Goal: Task Accomplishment & Management: Complete application form

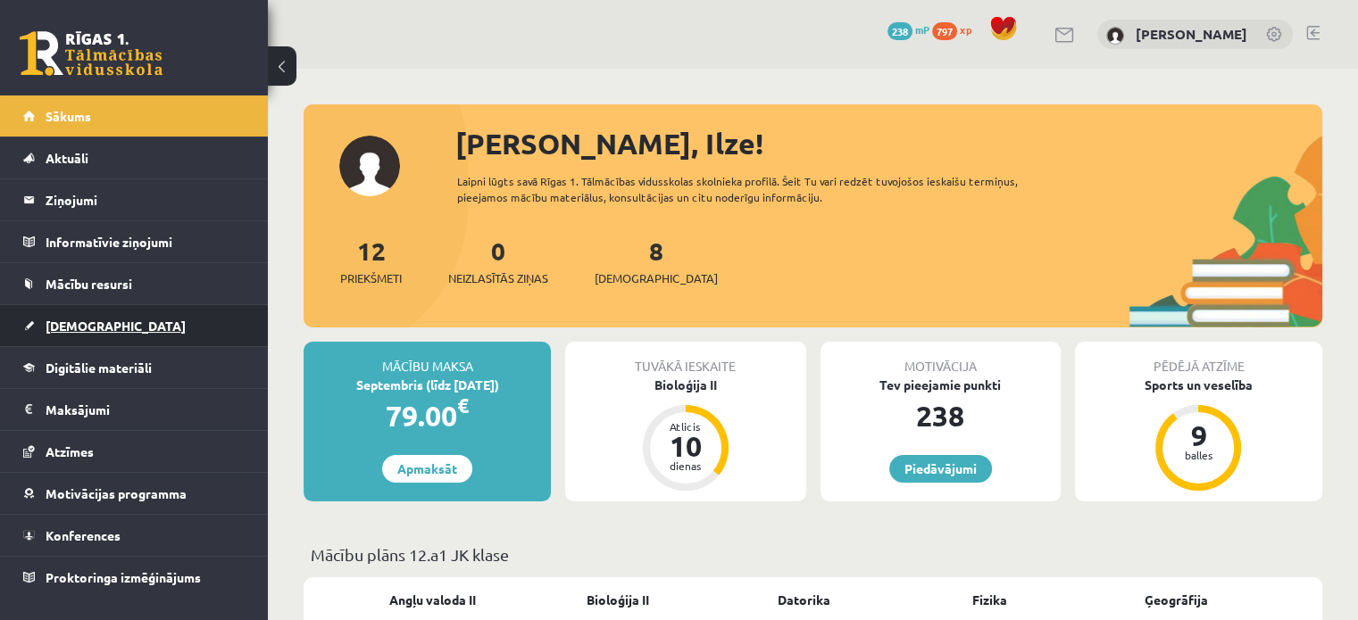
click at [68, 320] on span "[DEMOGRAPHIC_DATA]" at bounding box center [116, 326] width 140 height 16
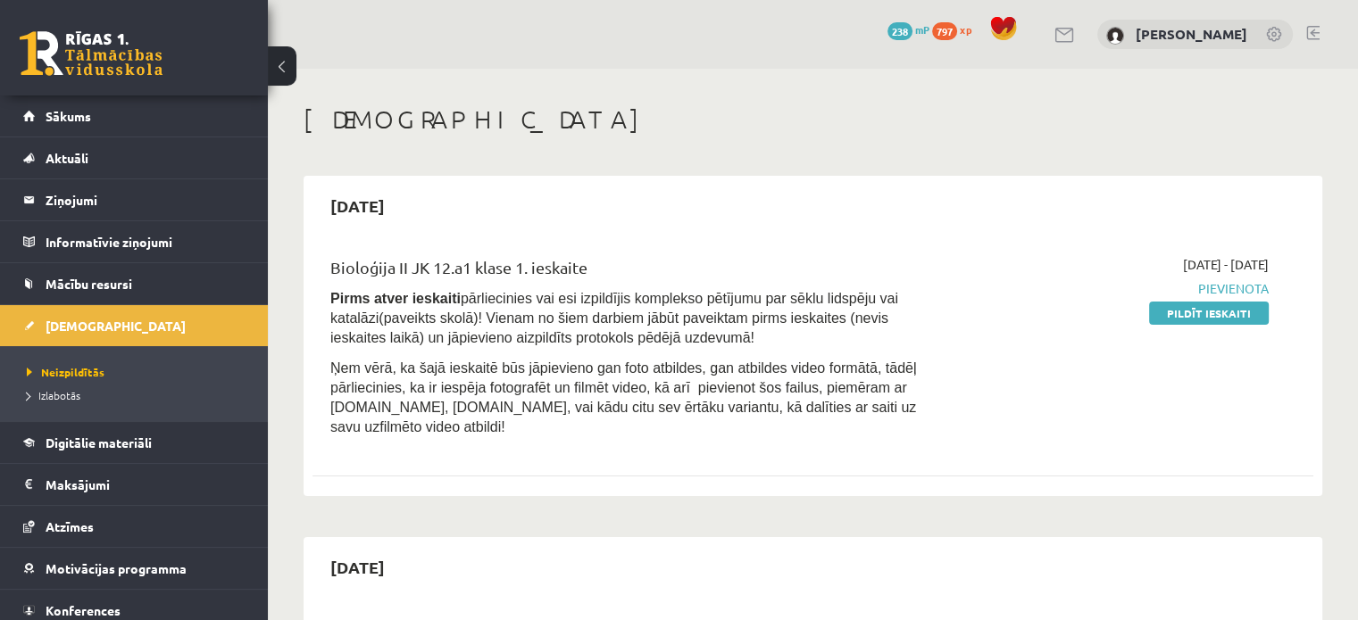
drag, startPoint x: 1216, startPoint y: 320, endPoint x: 754, endPoint y: 60, distance: 529.5
click at [1216, 320] on link "Pildīt ieskaiti" at bounding box center [1209, 313] width 120 height 23
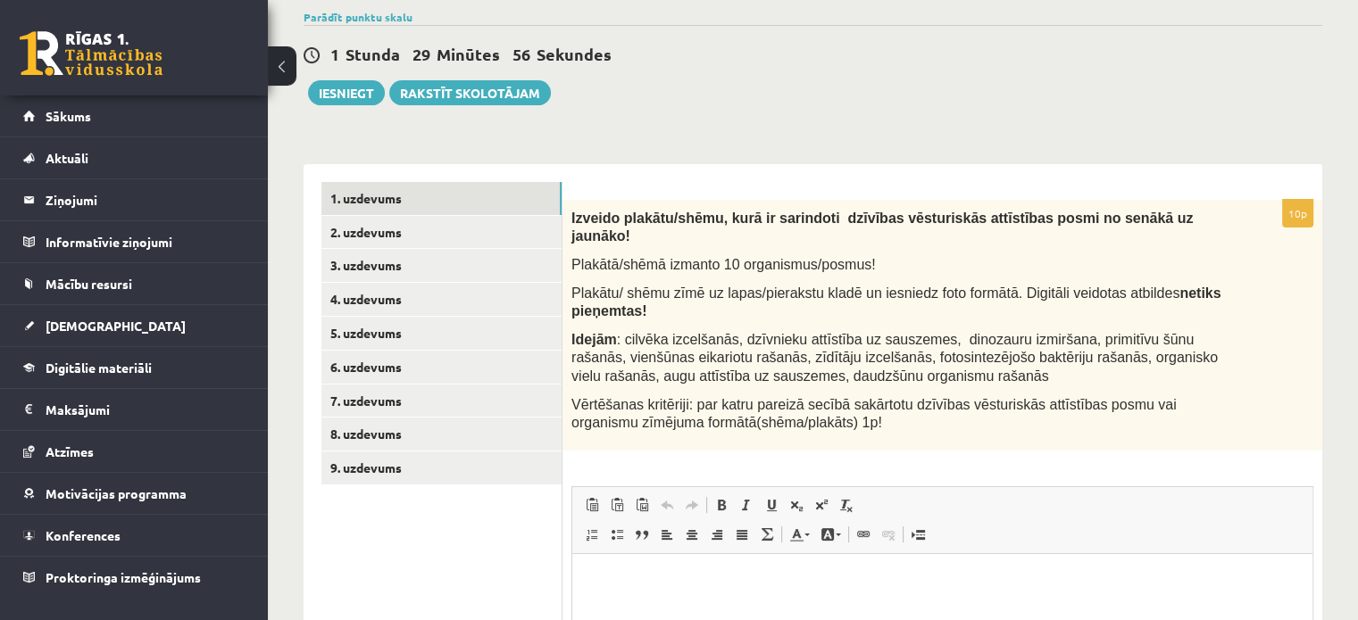
scroll to position [268, 0]
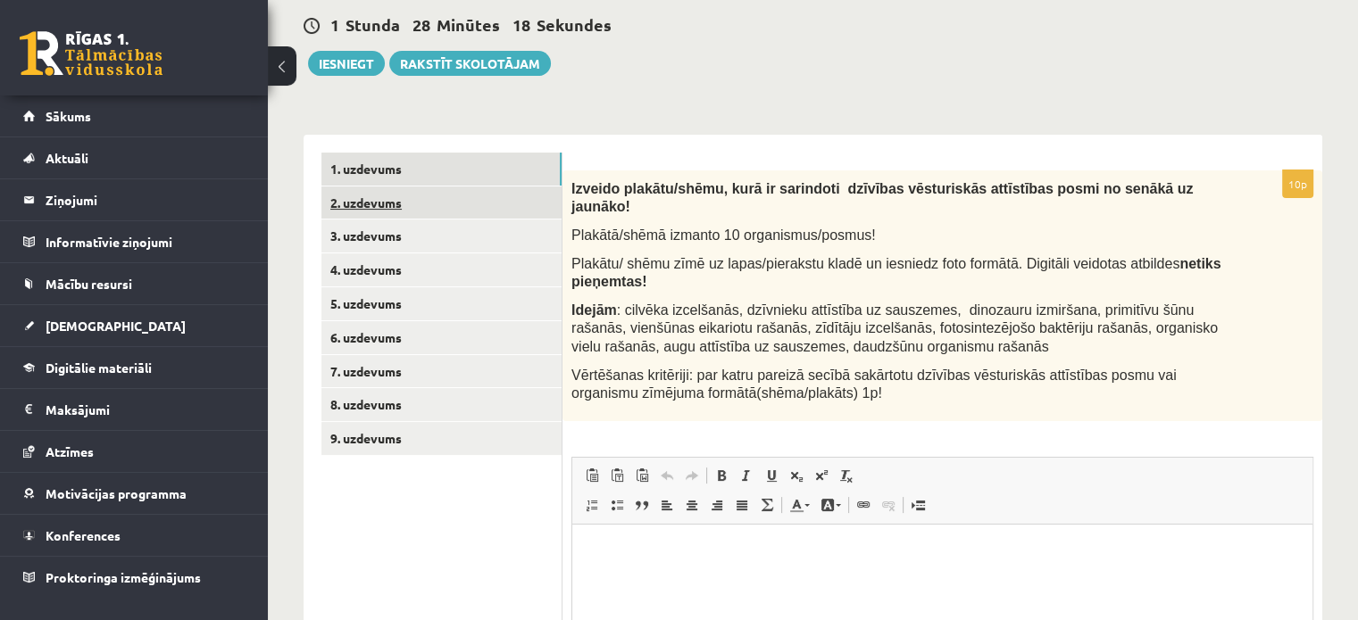
click at [509, 200] on link "2. uzdevums" at bounding box center [441, 203] width 240 height 33
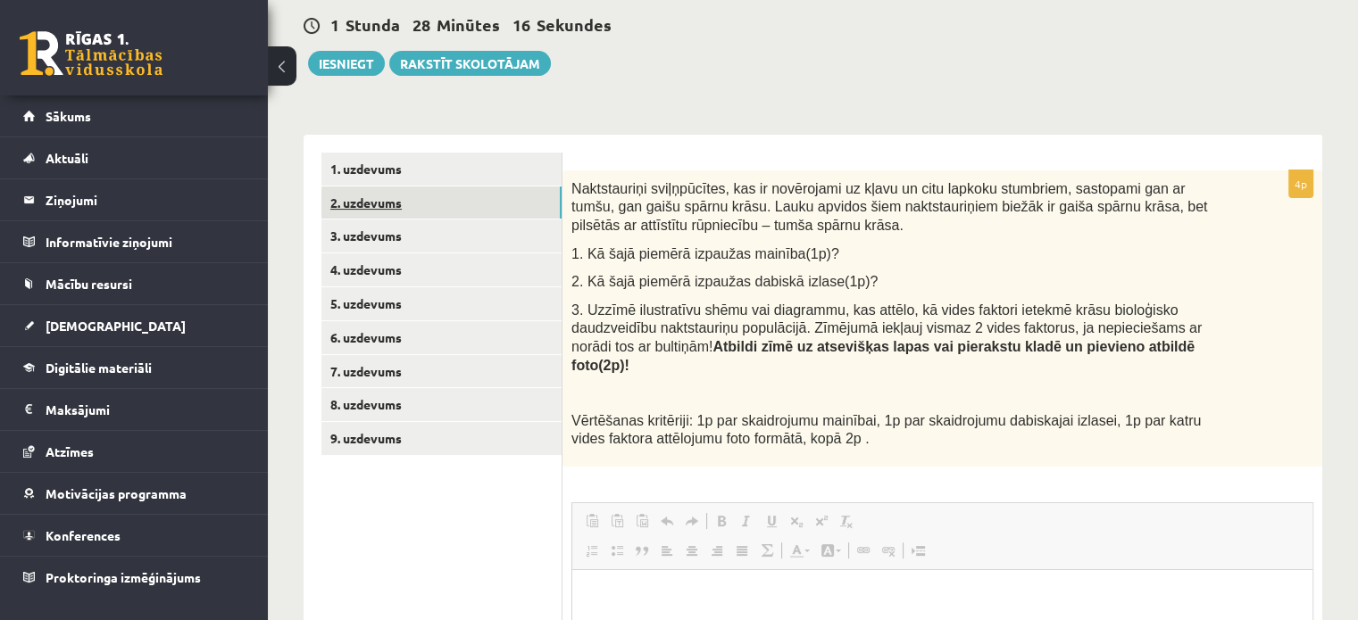
scroll to position [0, 0]
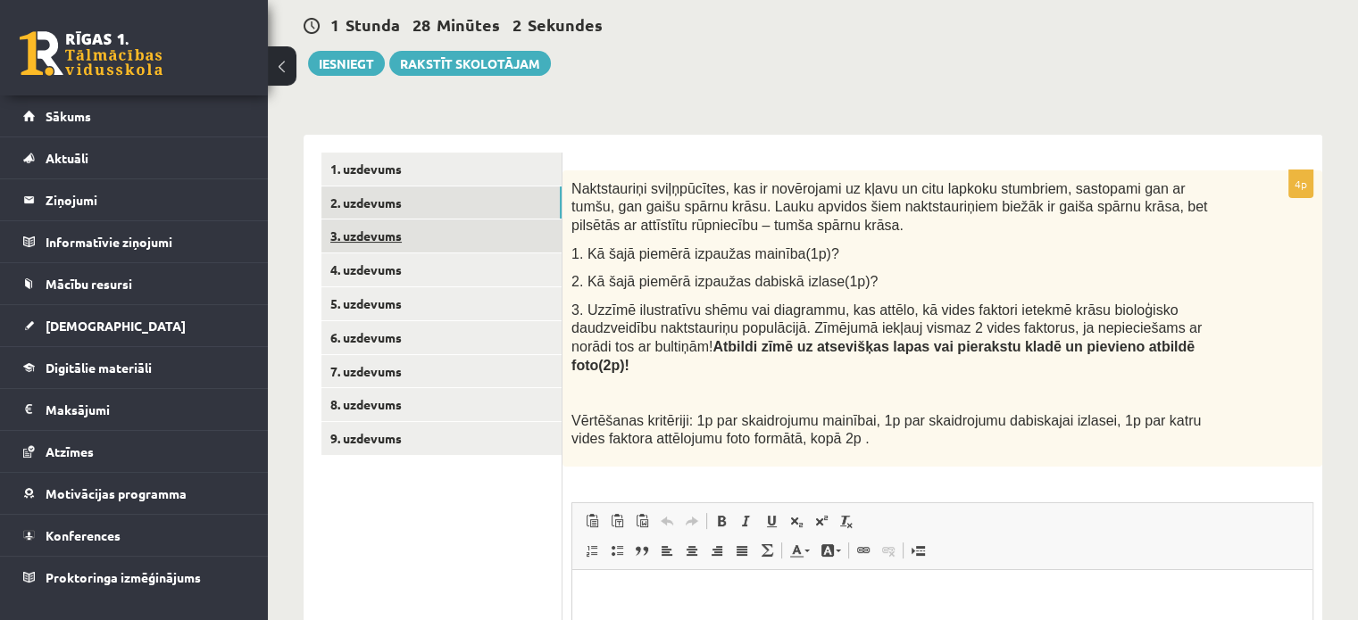
click at [478, 233] on link "3. uzdevums" at bounding box center [441, 236] width 240 height 33
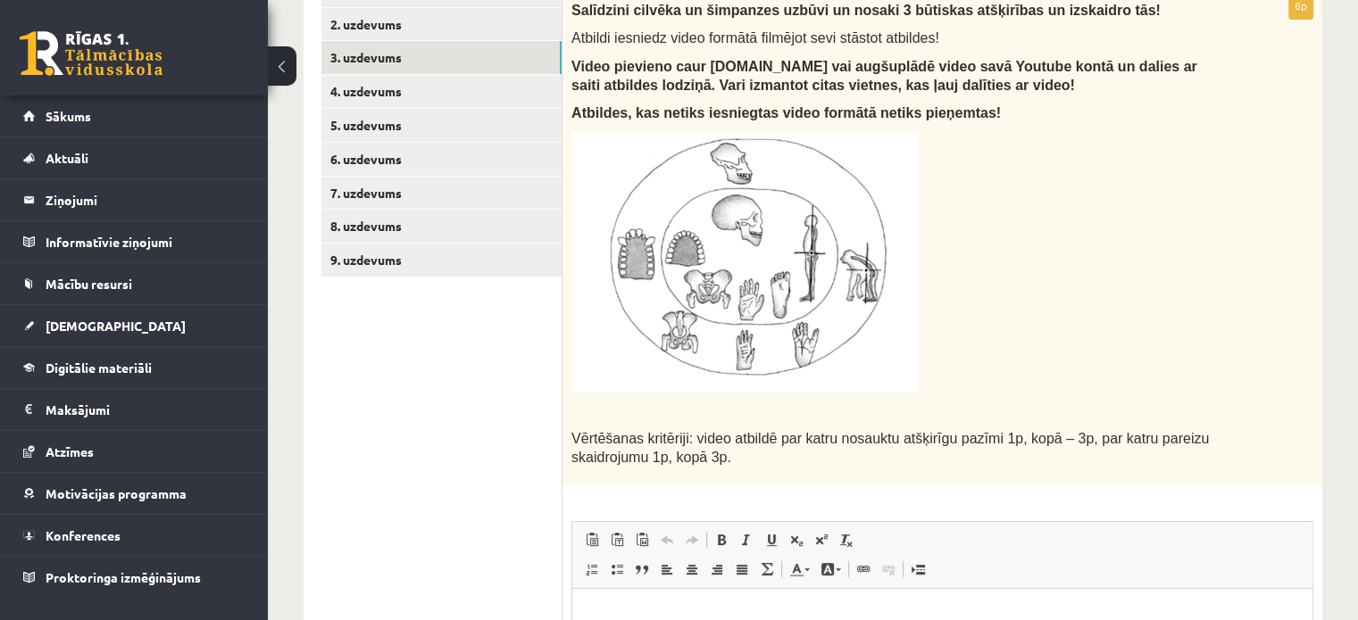
scroll to position [357, 0]
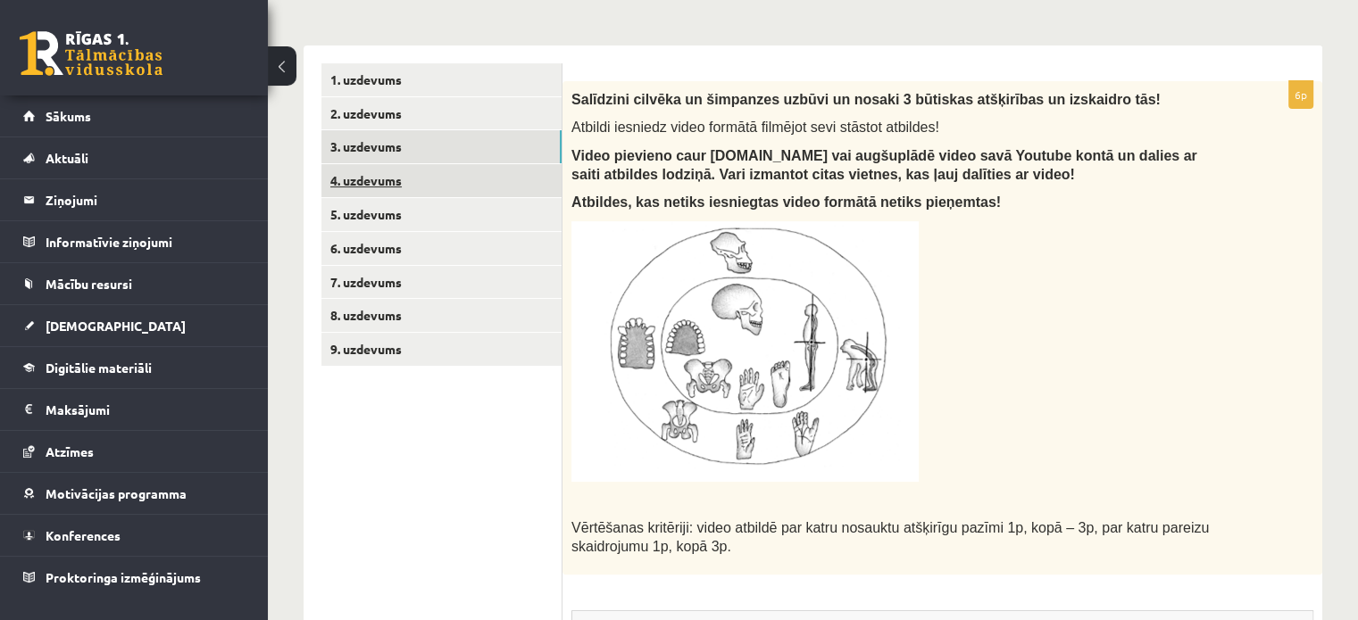
click at [384, 179] on link "4. uzdevums" at bounding box center [441, 180] width 240 height 33
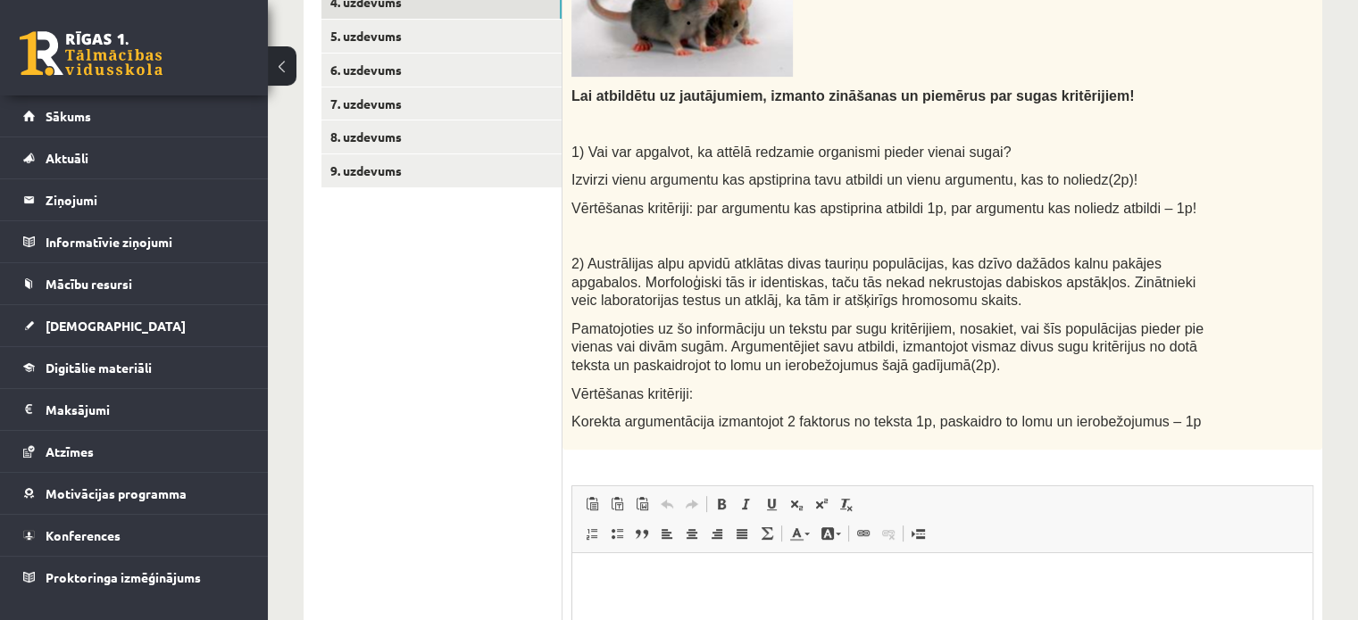
scroll to position [625, 0]
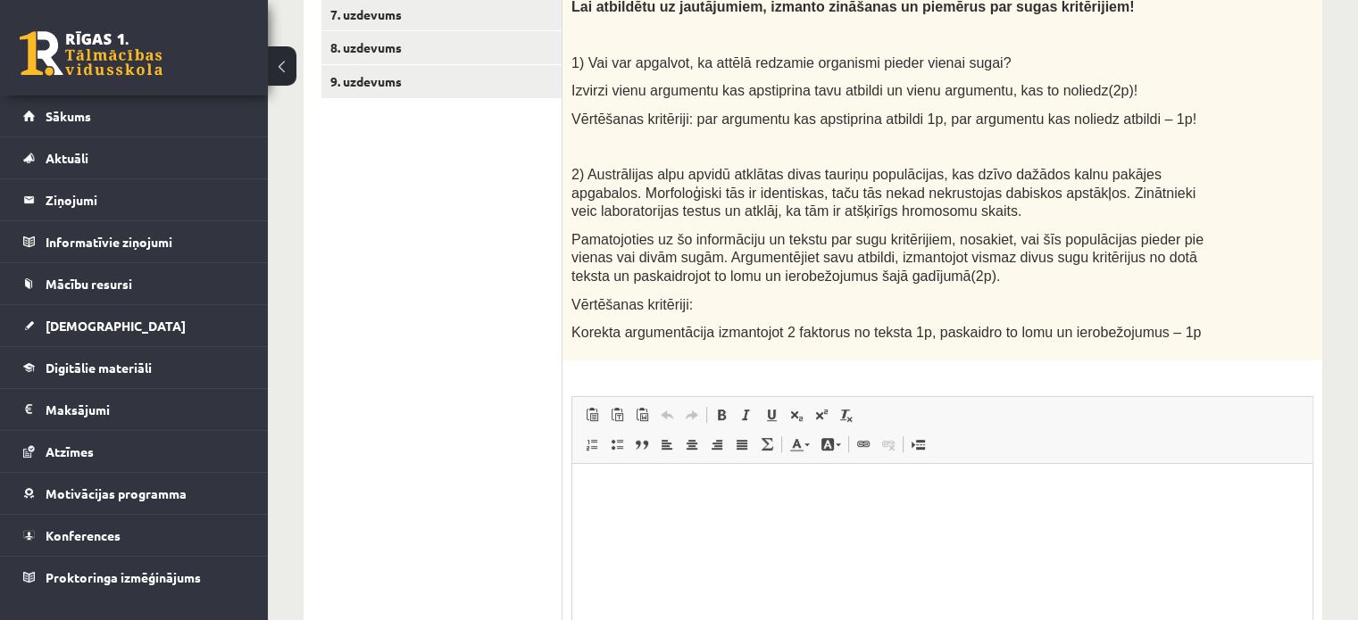
click at [668, 499] on p "Bagātinātā teksta redaktors, wiswyg-editor-user-answer-47433854505020" at bounding box center [942, 490] width 704 height 19
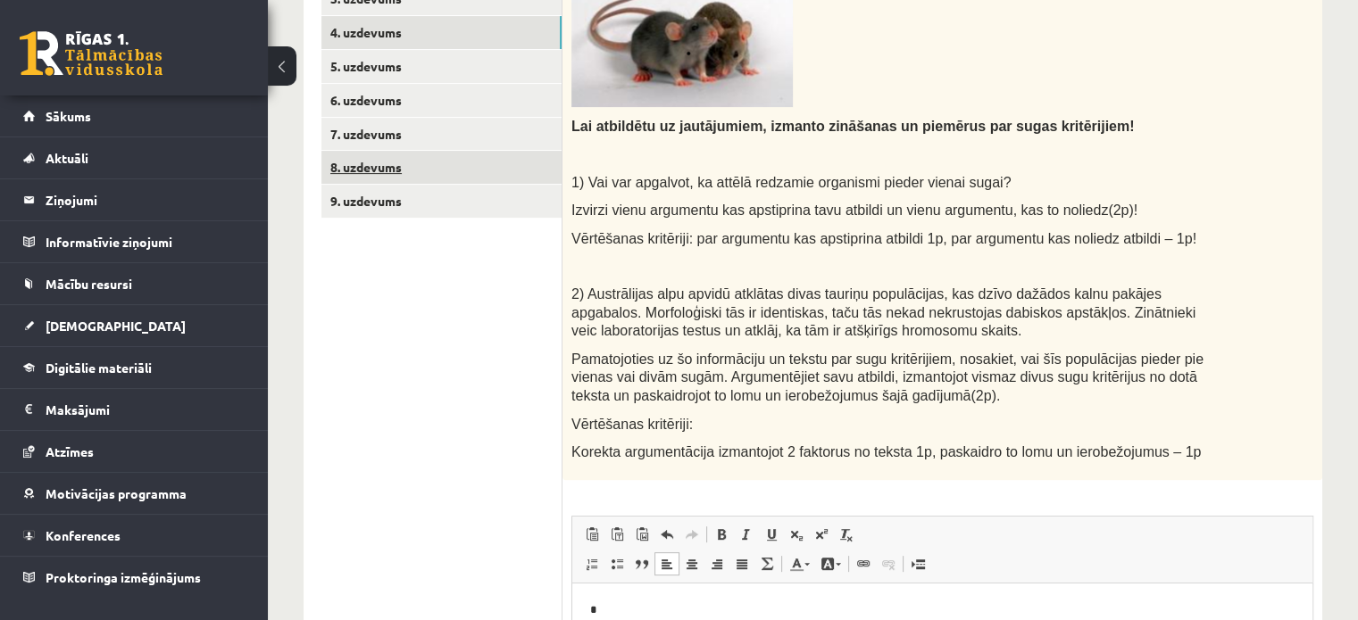
scroll to position [357, 0]
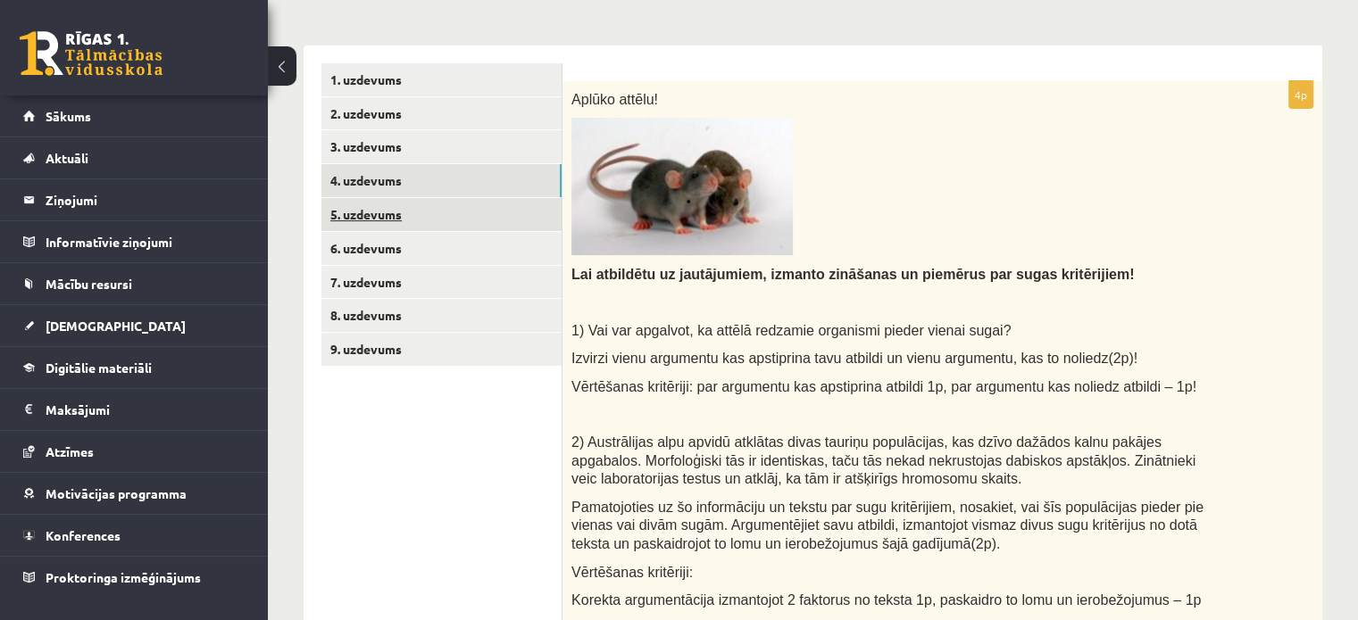
click at [411, 211] on link "5. uzdevums" at bounding box center [441, 214] width 240 height 33
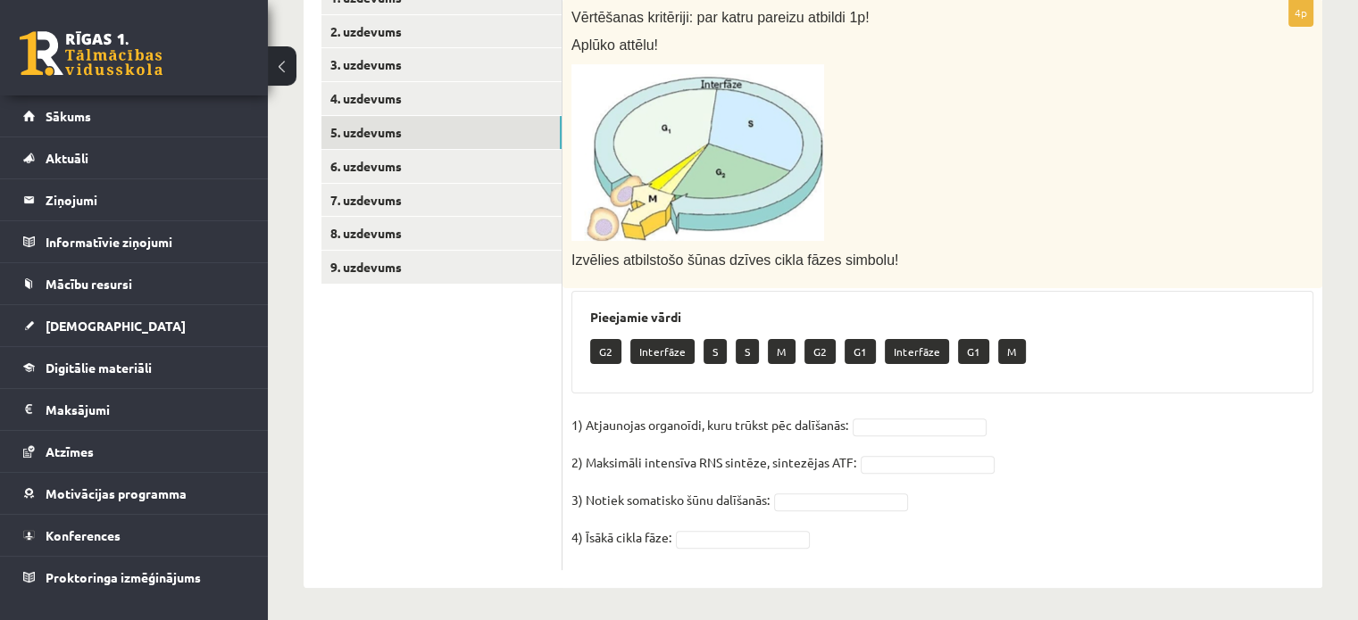
scroll to position [443, 0]
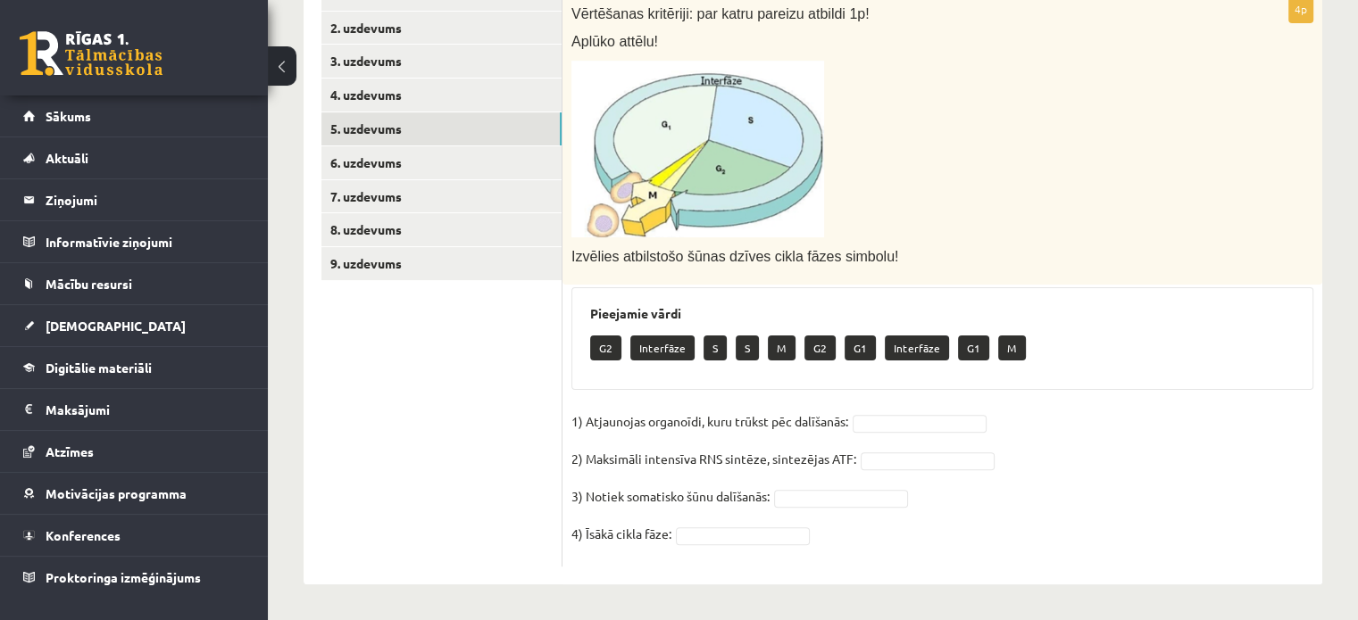
click at [653, 338] on p "Interfāze" at bounding box center [662, 348] width 64 height 25
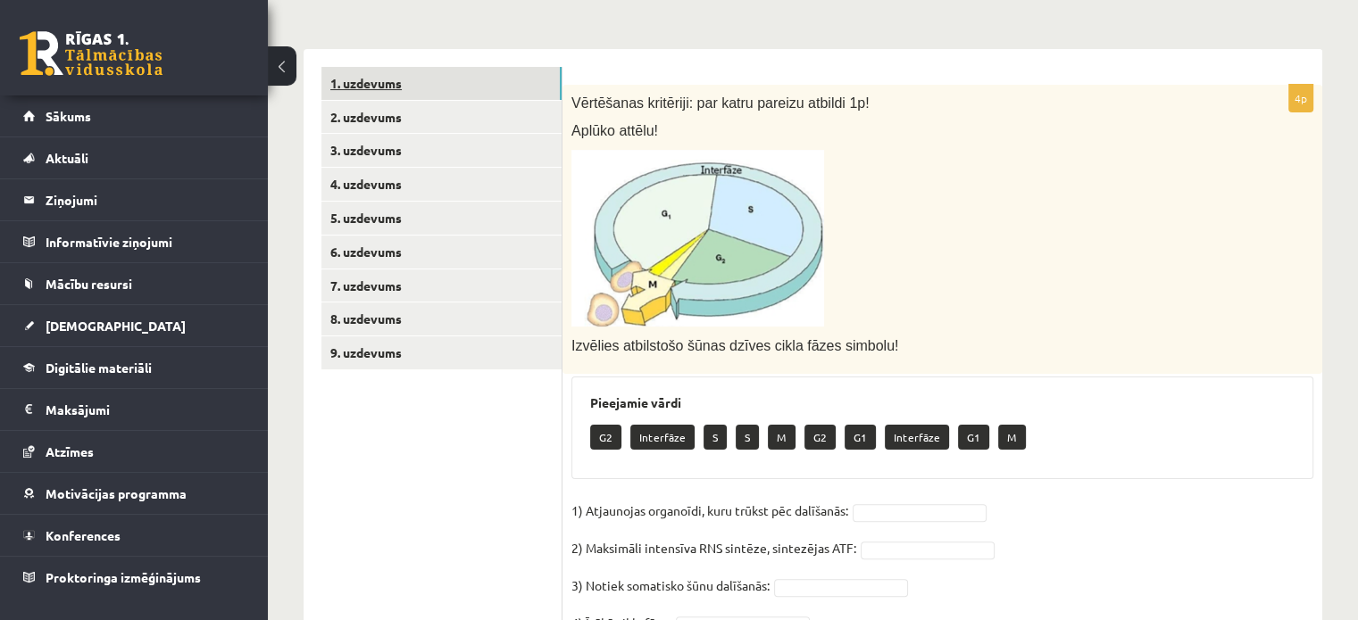
click at [407, 91] on link "1. uzdevums" at bounding box center [441, 83] width 240 height 33
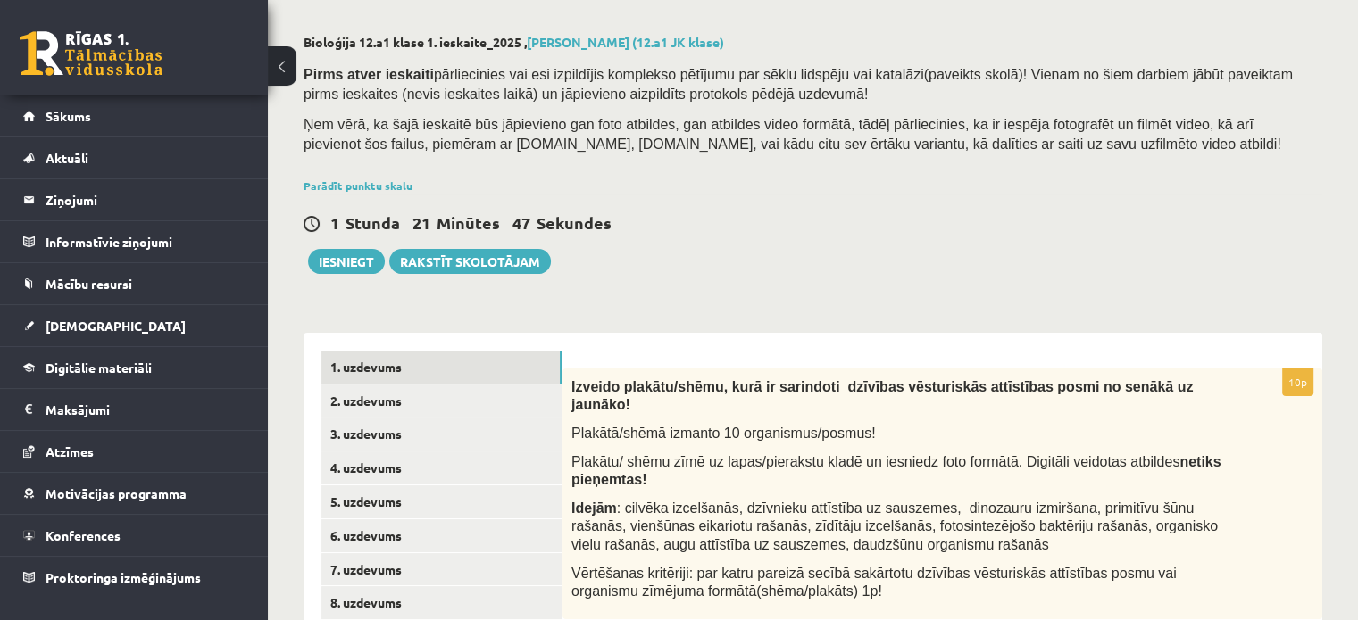
scroll to position [0, 0]
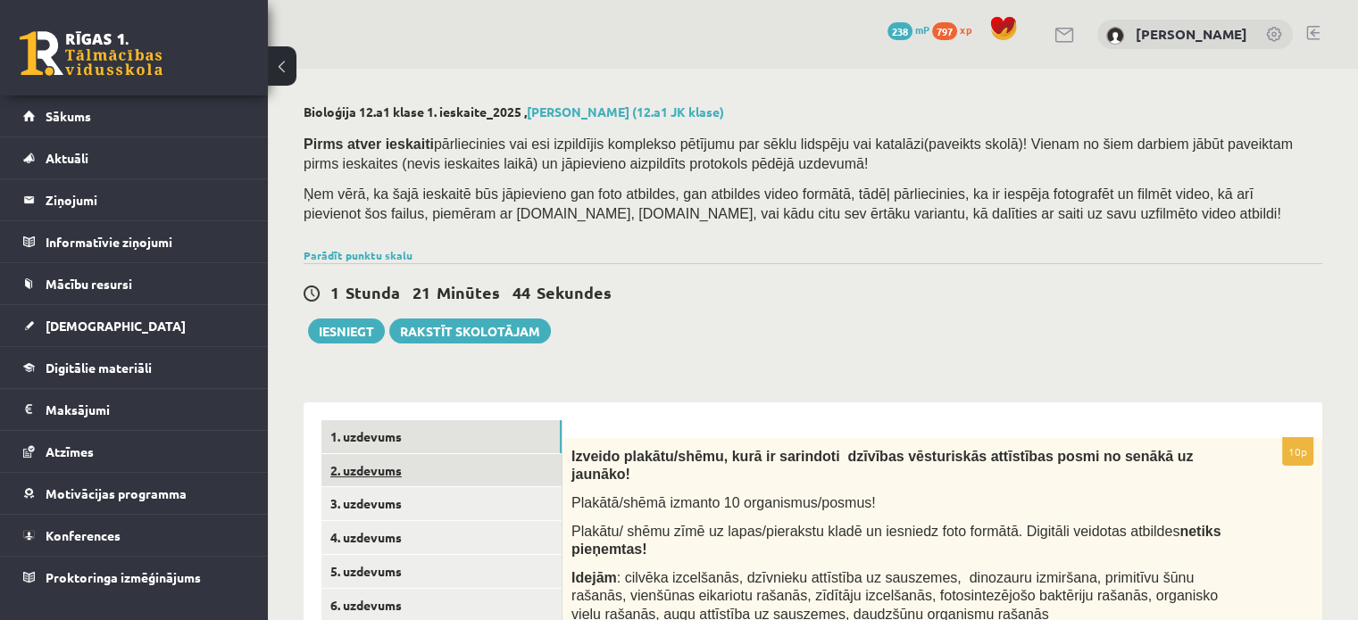
click at [487, 473] on link "2. uzdevums" at bounding box center [441, 470] width 240 height 33
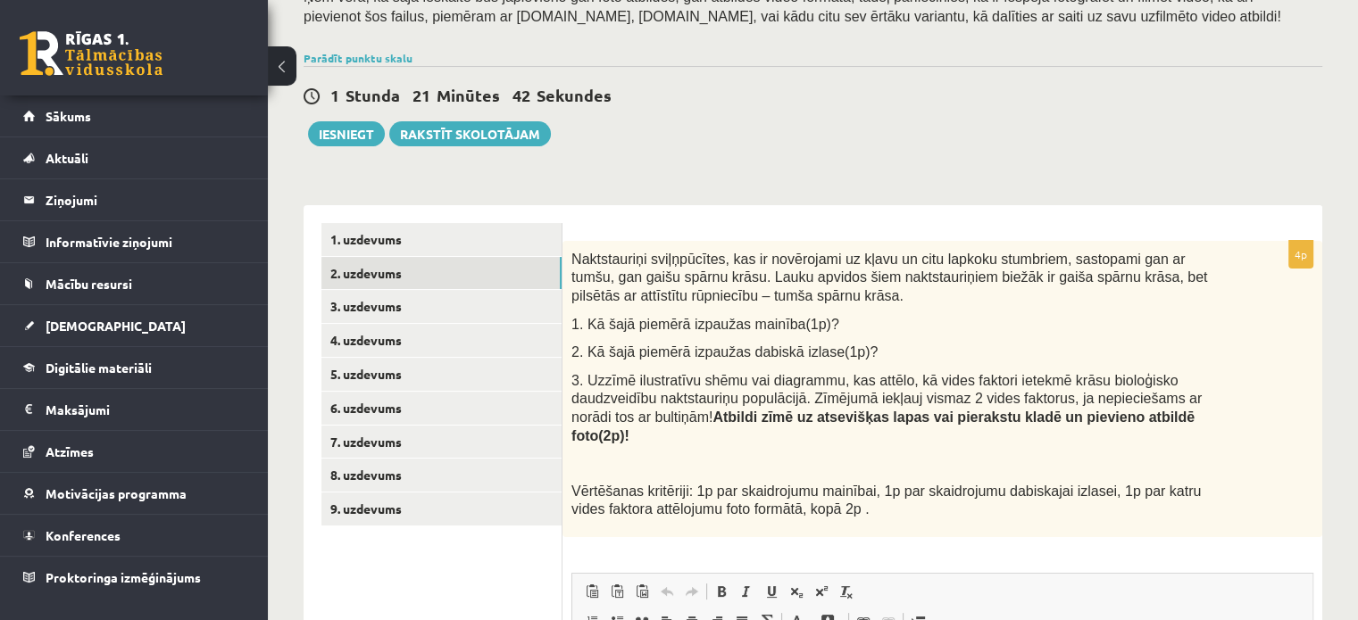
scroll to position [268, 0]
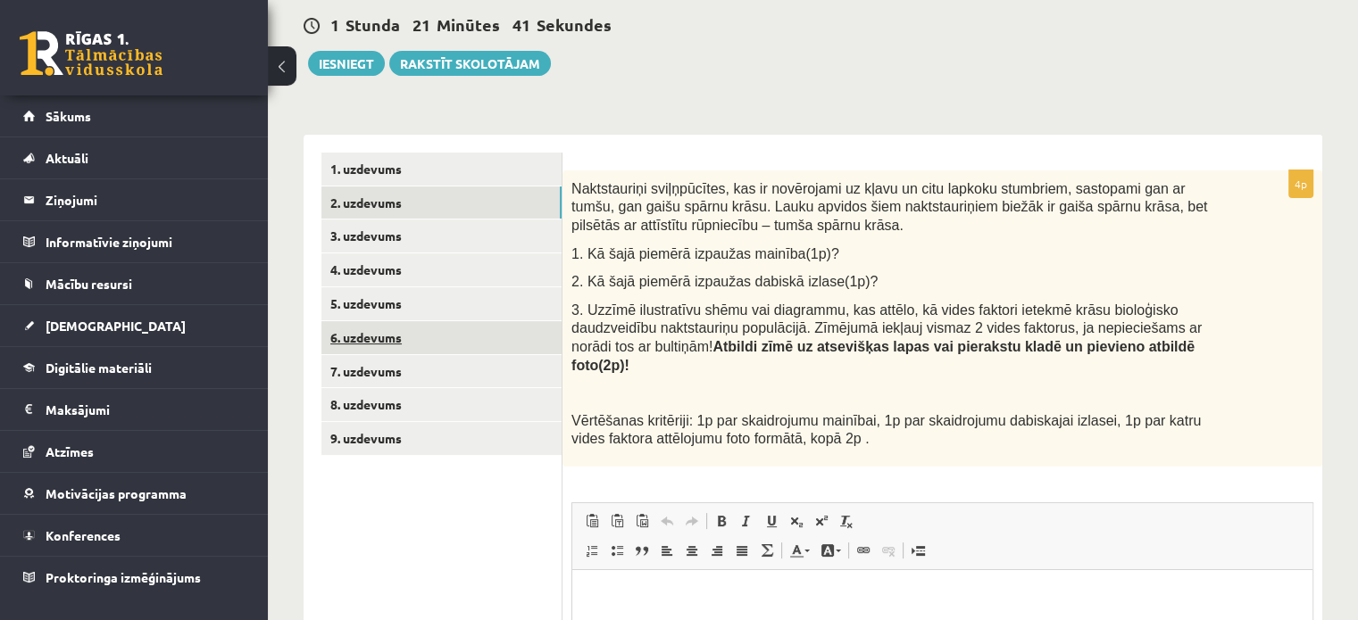
click at [452, 338] on link "6. uzdevums" at bounding box center [441, 337] width 240 height 33
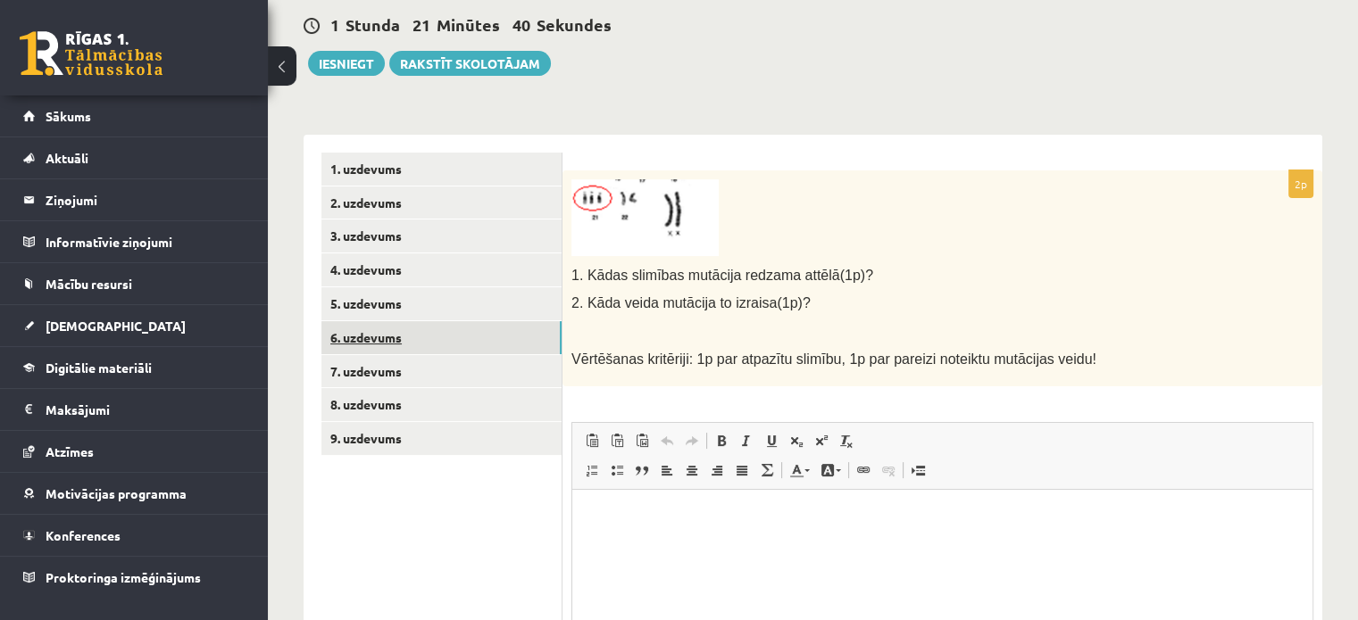
scroll to position [0, 0]
click at [440, 375] on link "7. uzdevums" at bounding box center [441, 371] width 240 height 33
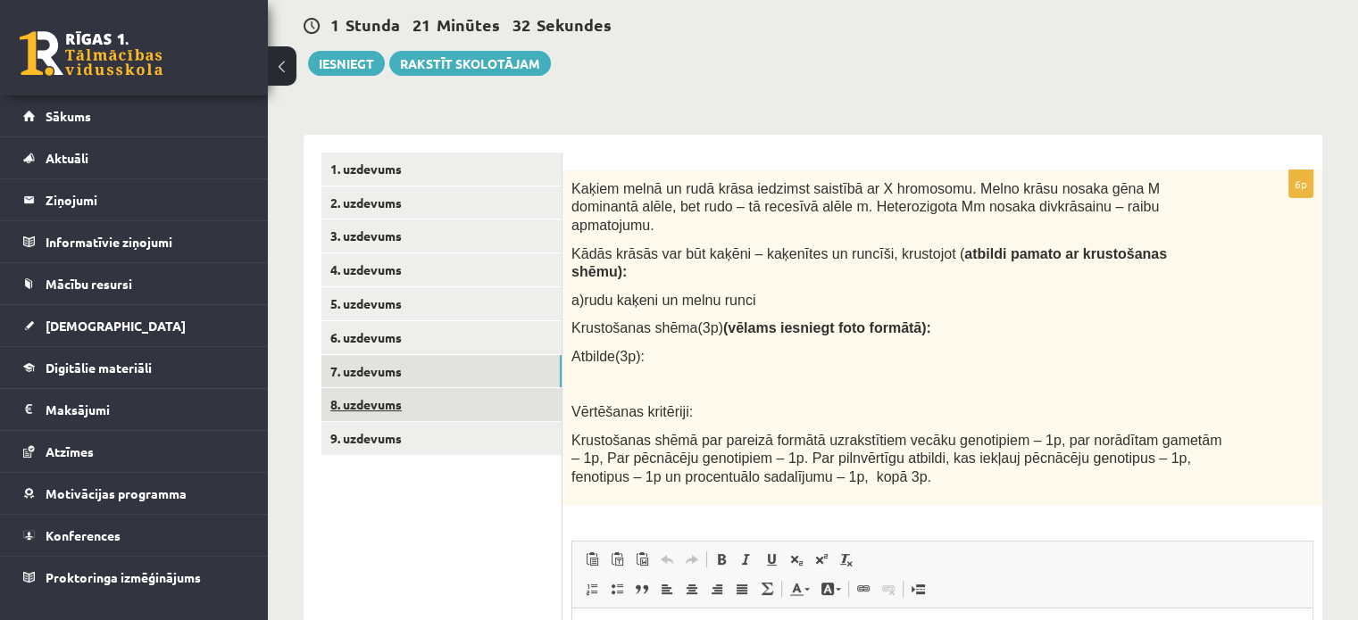
click at [428, 403] on link "8. uzdevums" at bounding box center [441, 404] width 240 height 33
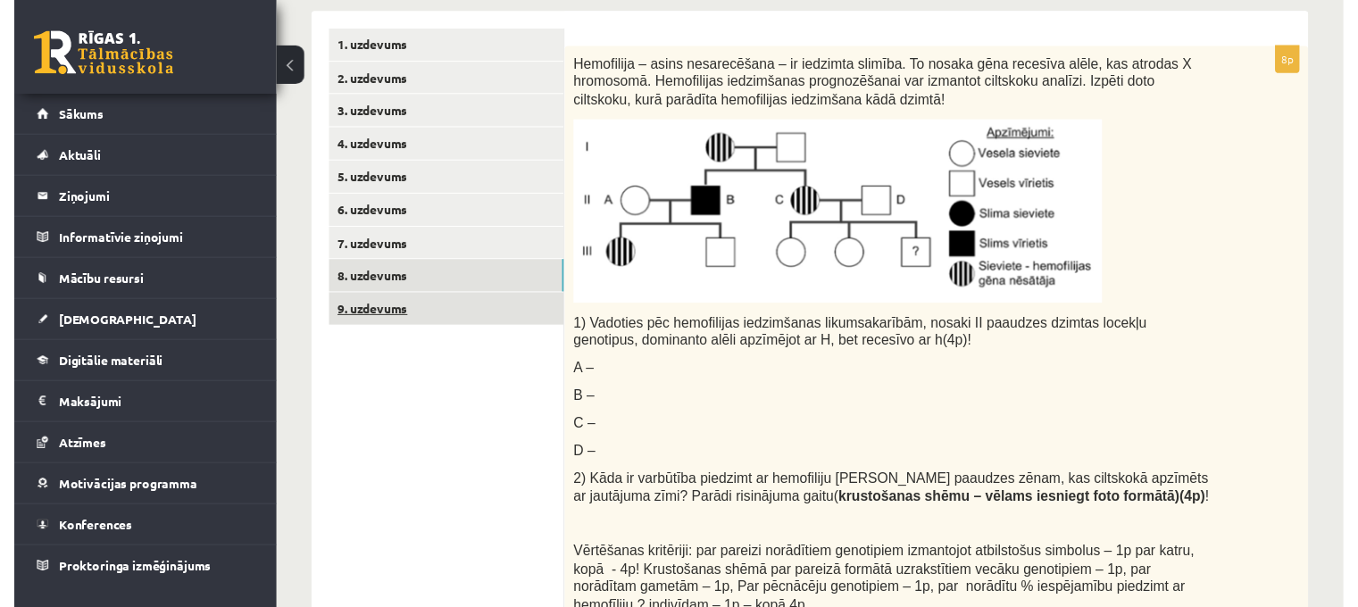
scroll to position [357, 0]
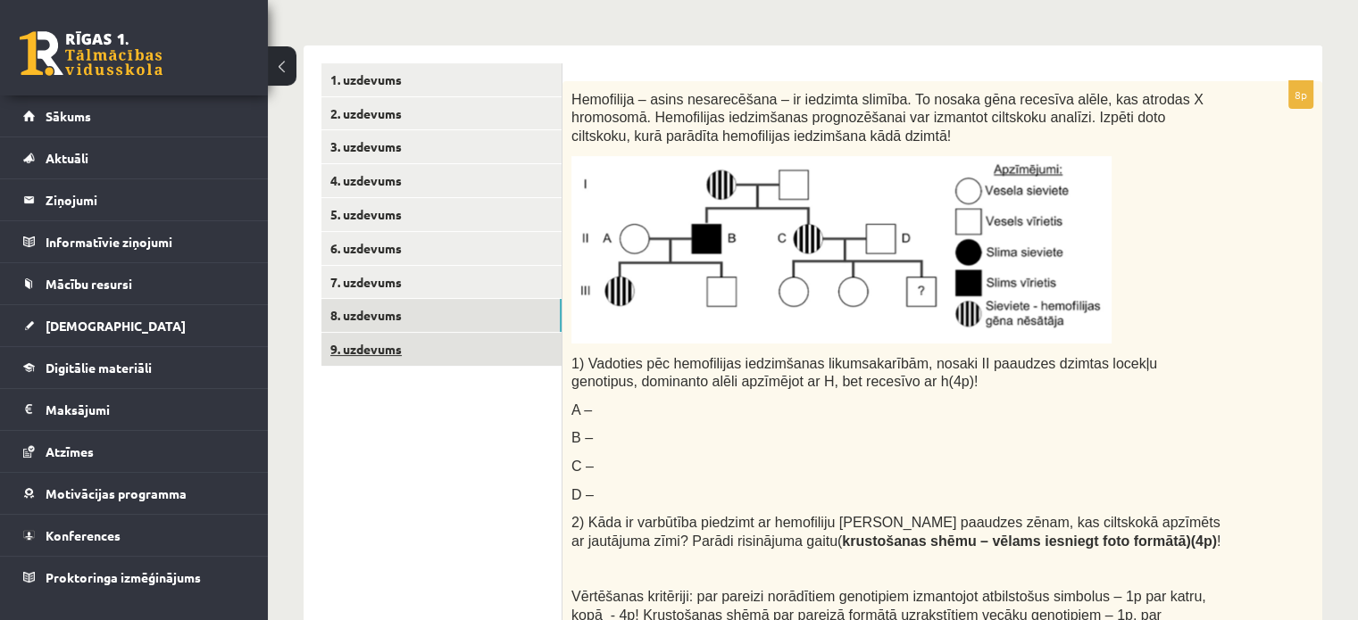
click at [421, 341] on link "9. uzdevums" at bounding box center [441, 349] width 240 height 33
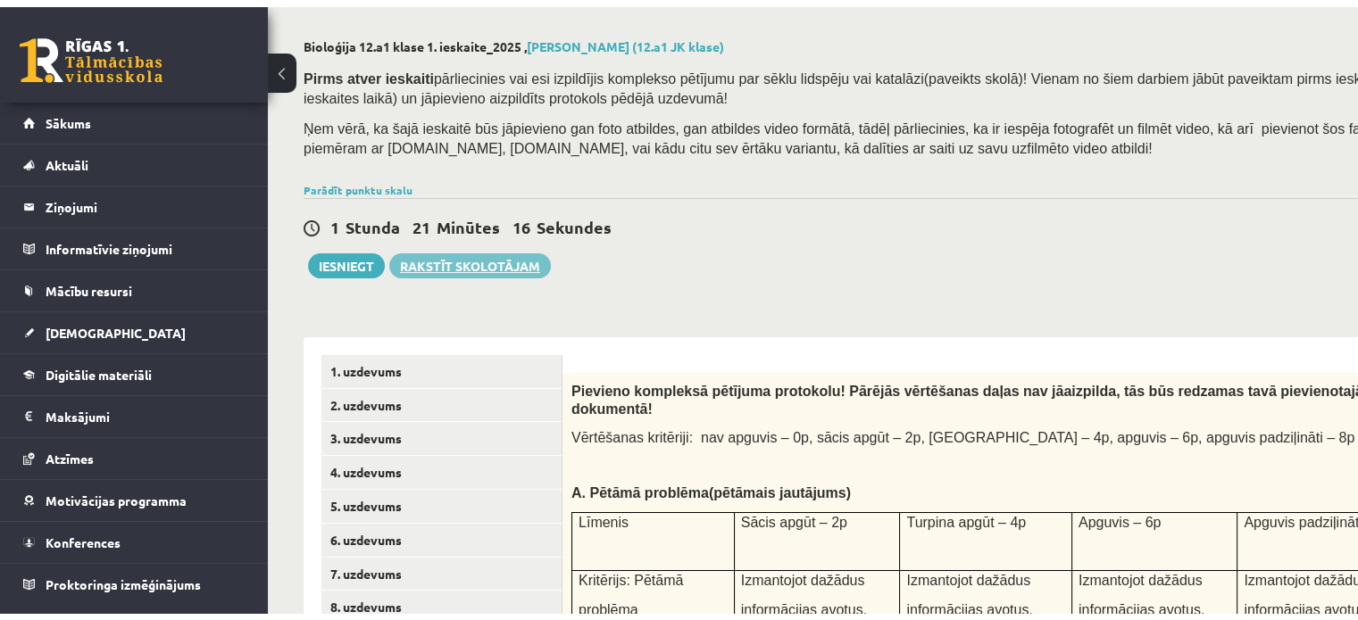
scroll to position [179, 0]
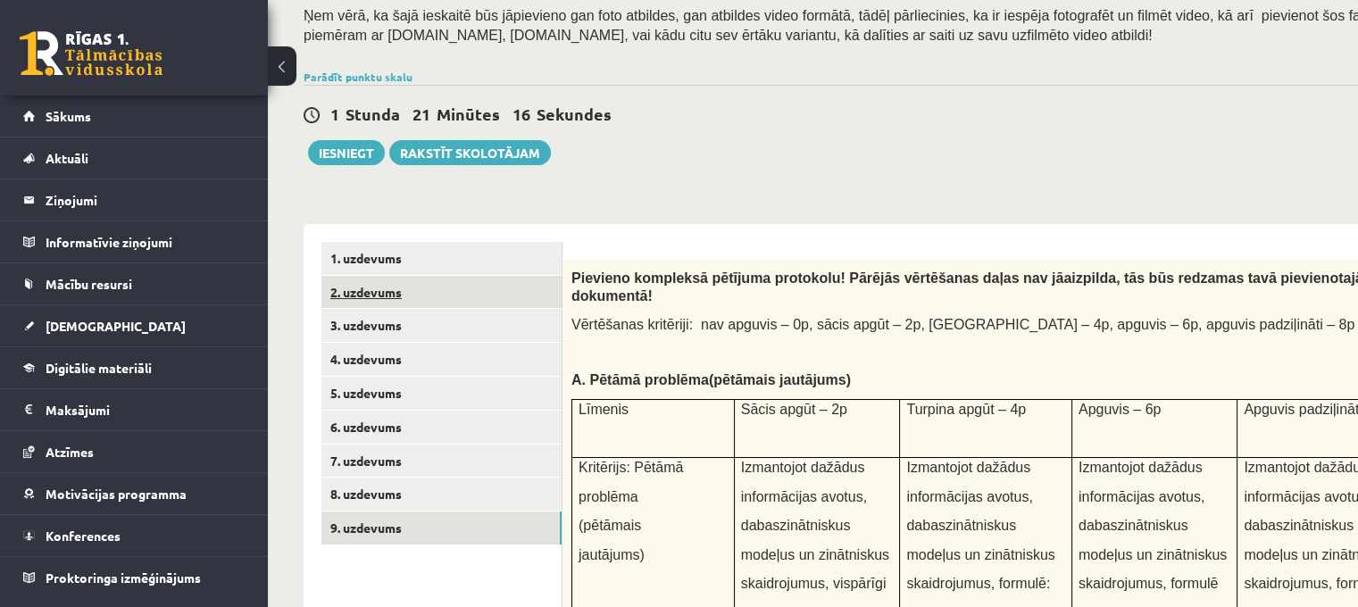
click at [457, 298] on link "2. uzdevums" at bounding box center [441, 292] width 240 height 33
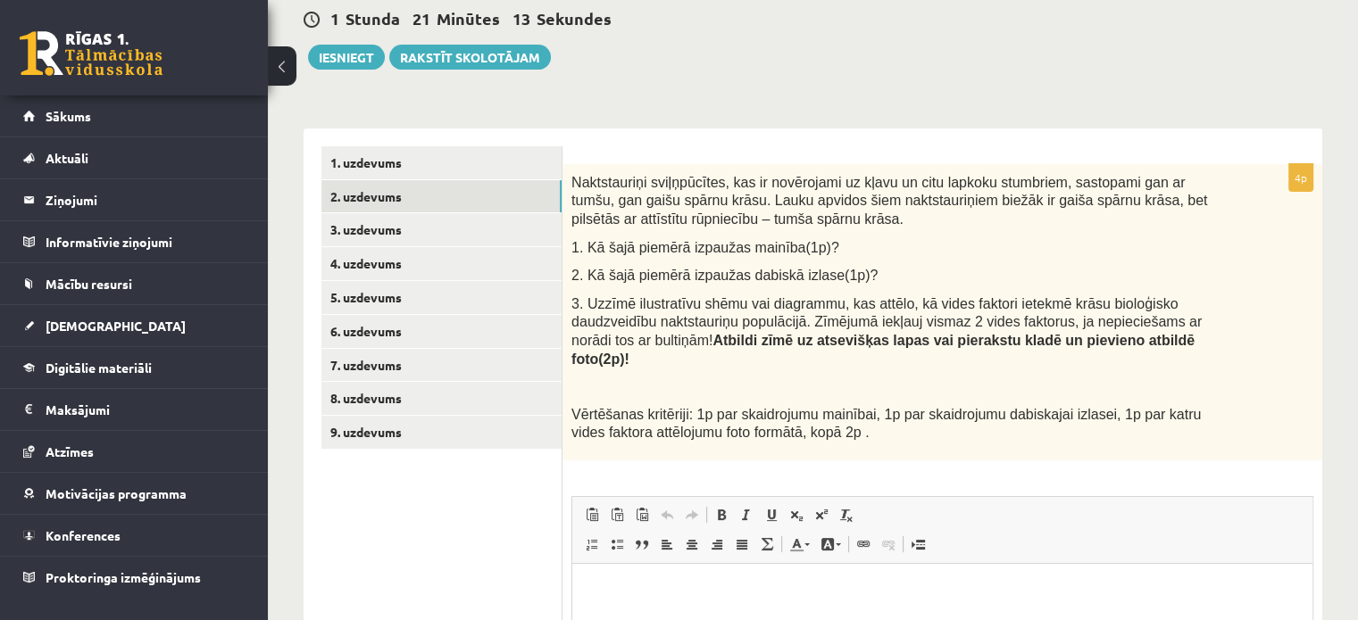
scroll to position [268, 0]
